Goal: Navigation & Orientation: Find specific page/section

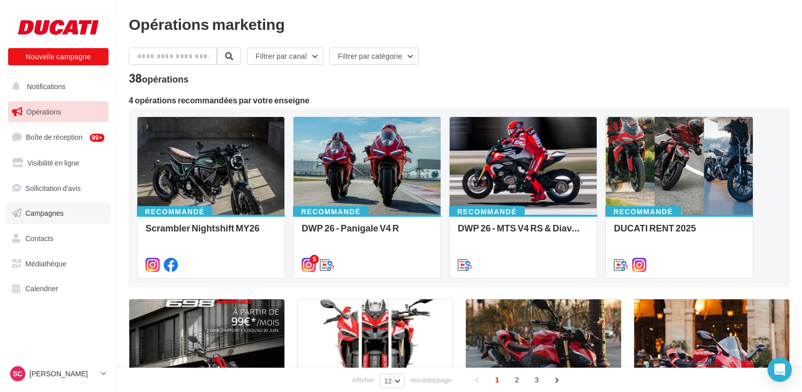
click at [37, 215] on span "Campagnes" at bounding box center [44, 213] width 39 height 9
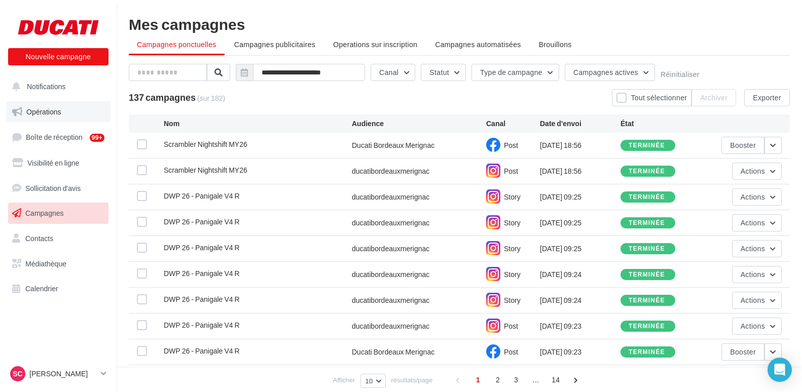
click at [54, 114] on span "Opérations" at bounding box center [43, 111] width 34 height 9
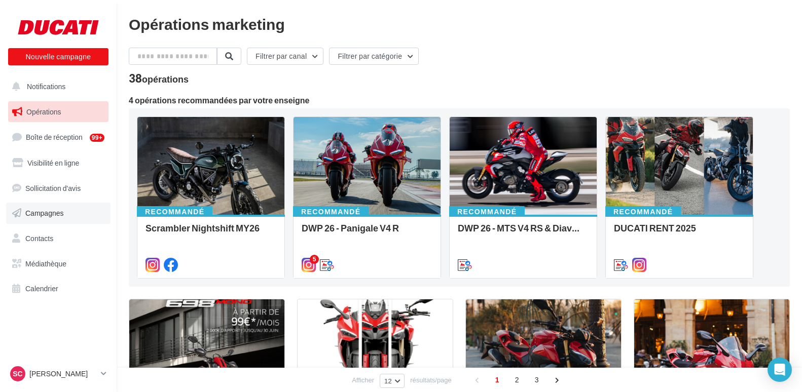
click at [54, 215] on span "Campagnes" at bounding box center [44, 213] width 39 height 9
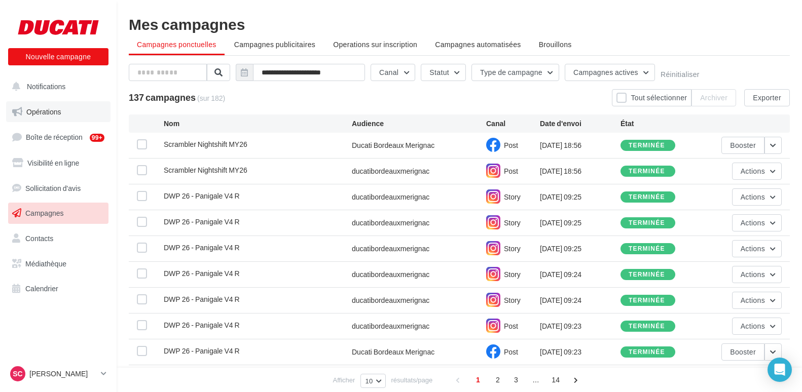
click at [41, 107] on span "Opérations" at bounding box center [43, 111] width 34 height 9
